Goal: Check status: Check status

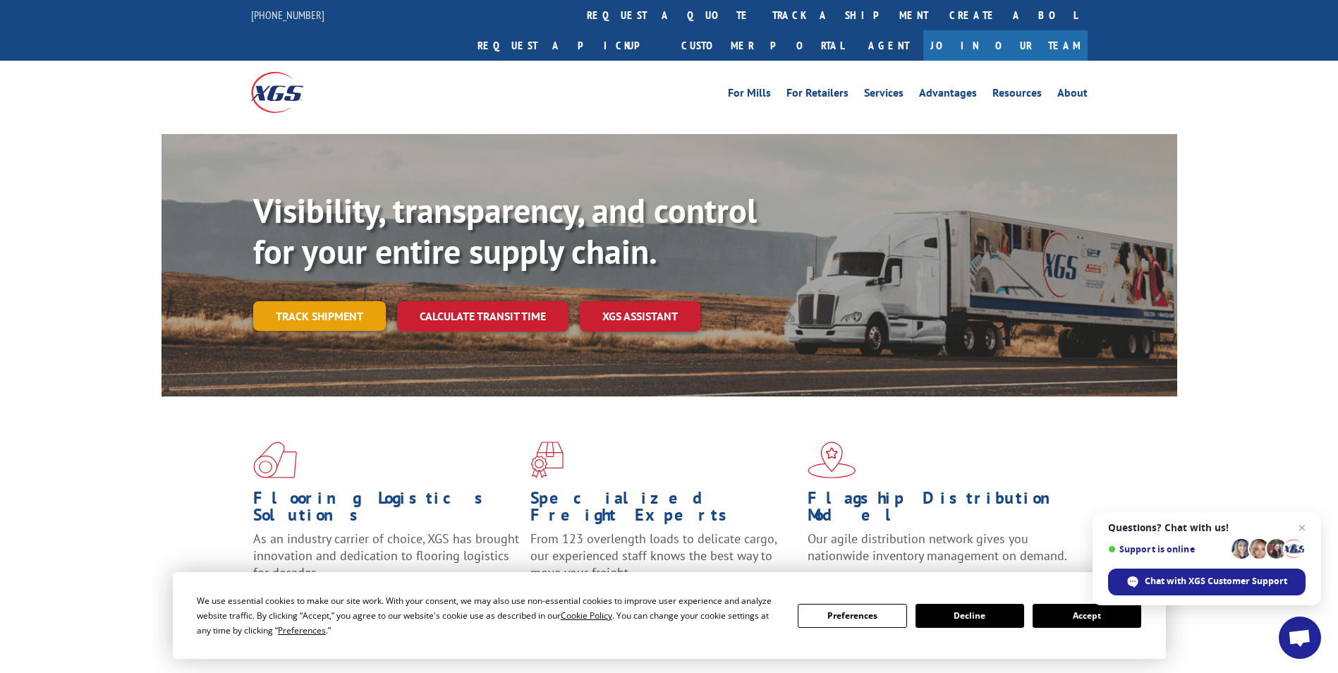
click at [337, 301] on link "Track shipment" at bounding box center [319, 316] width 133 height 30
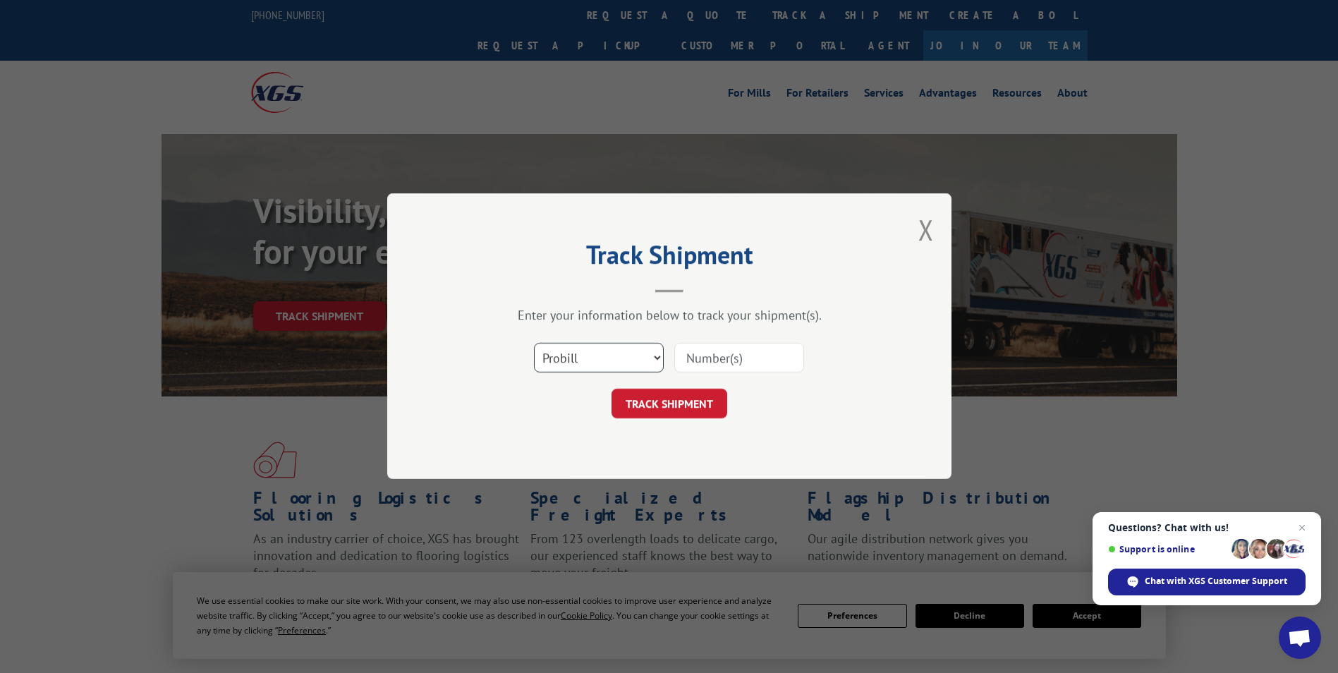
click at [655, 358] on select "Select category... Probill BOL PO" at bounding box center [599, 359] width 130 height 30
select select "bol"
click at [534, 344] on select "Select category... Probill BOL PO" at bounding box center [599, 359] width 130 height 30
paste input "6016712"
type input "6016712"
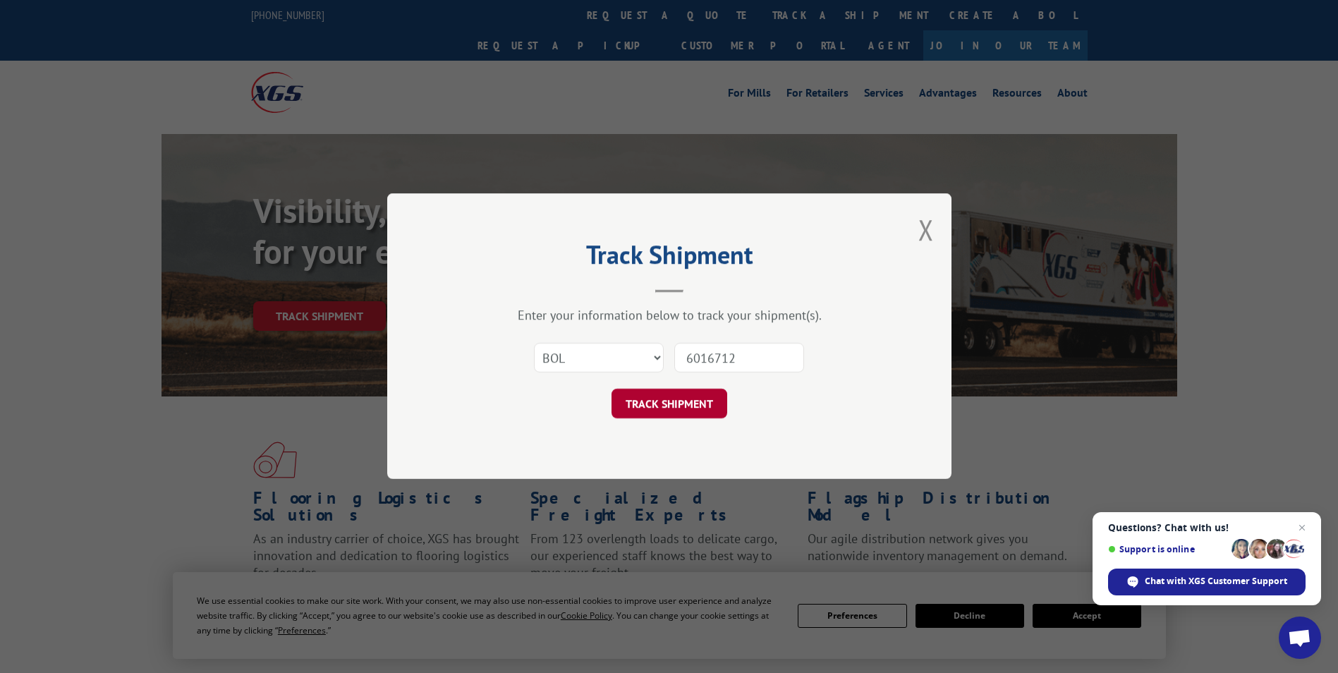
click at [687, 399] on button "TRACK SHIPMENT" at bounding box center [670, 404] width 116 height 30
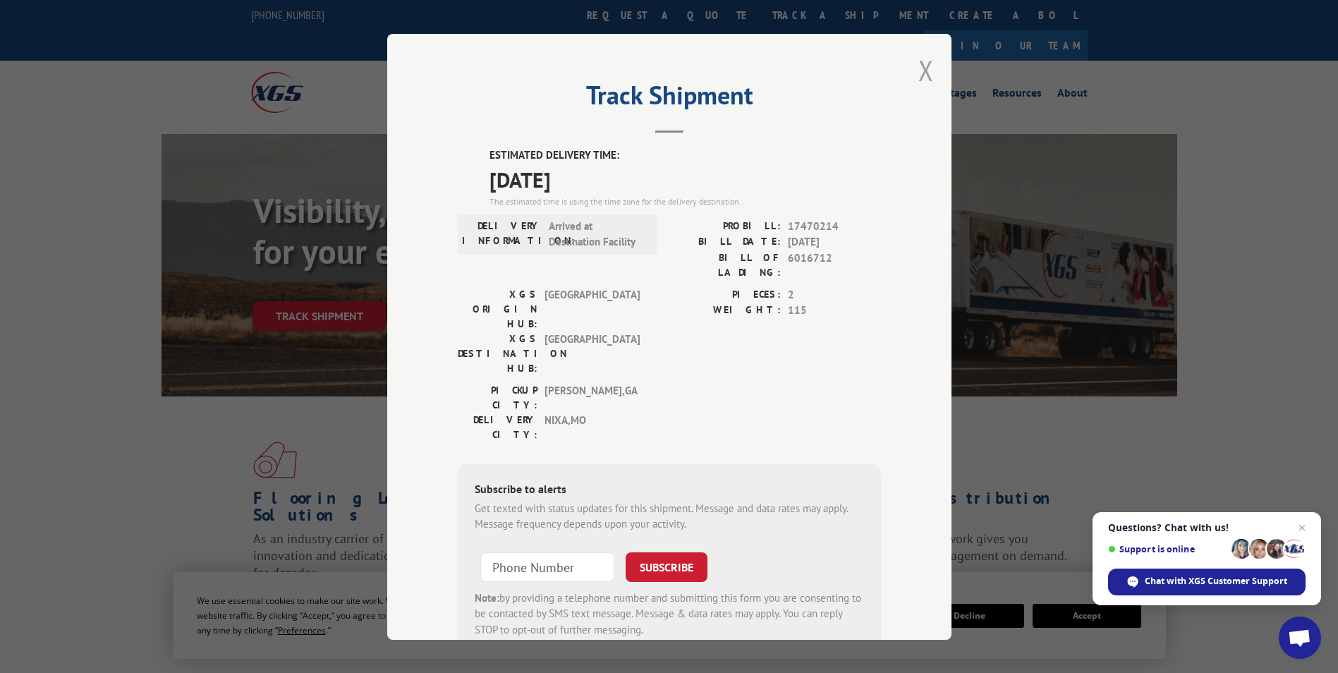
click at [922, 66] on button "Close modal" at bounding box center [927, 70] width 16 height 37
